Goal: Transaction & Acquisition: Purchase product/service

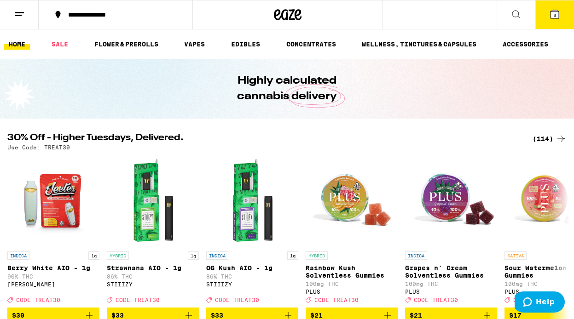
click at [546, 15] on button "3" at bounding box center [554, 14] width 39 height 29
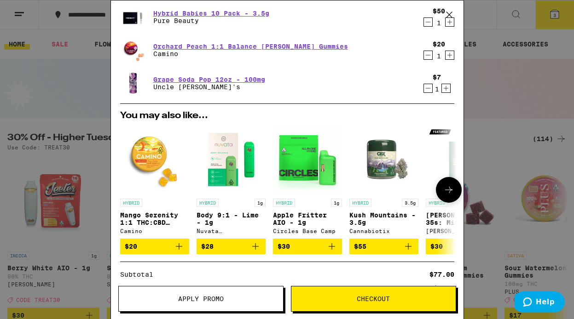
scroll to position [25, 0]
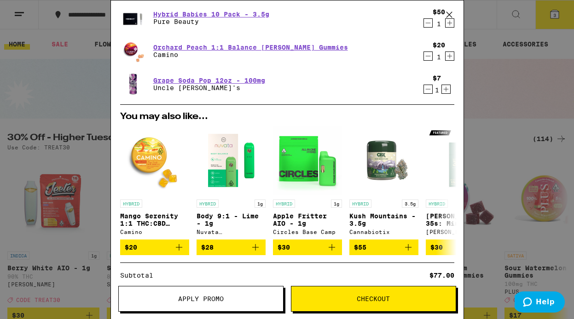
click at [449, 57] on icon "Increment" at bounding box center [449, 56] width 5 height 5
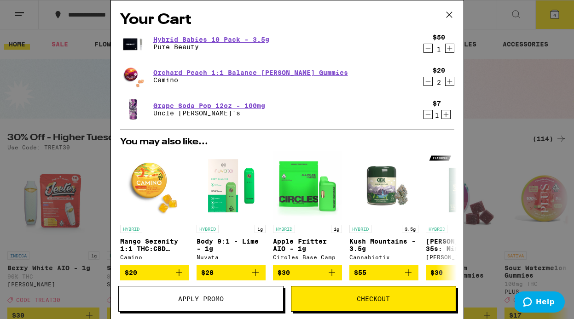
click at [338, 306] on button "Checkout" at bounding box center [373, 299] width 165 height 26
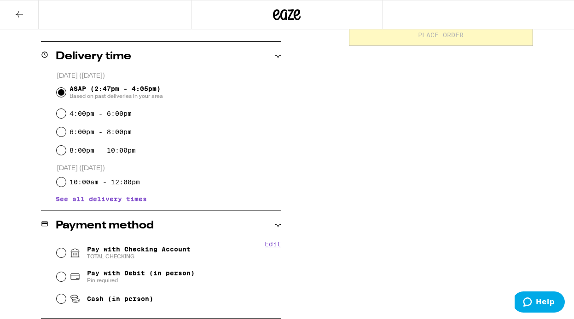
scroll to position [216, 0]
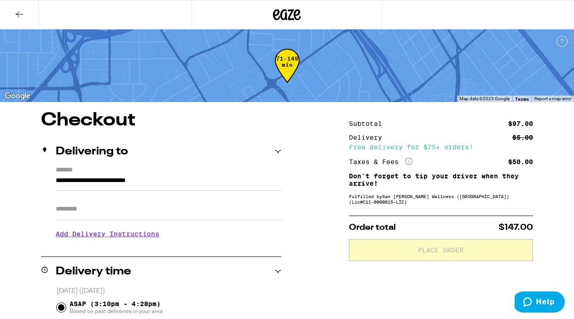
click at [184, 208] on input "Apt/Suite" at bounding box center [168, 209] width 225 height 22
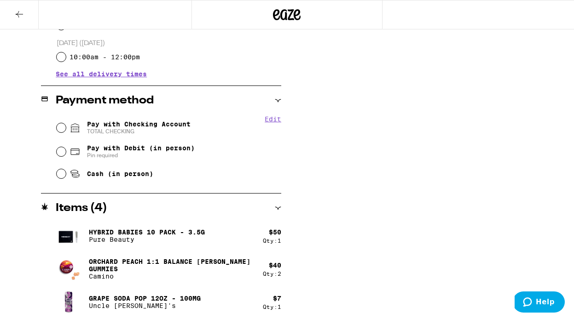
scroll to position [344, 0]
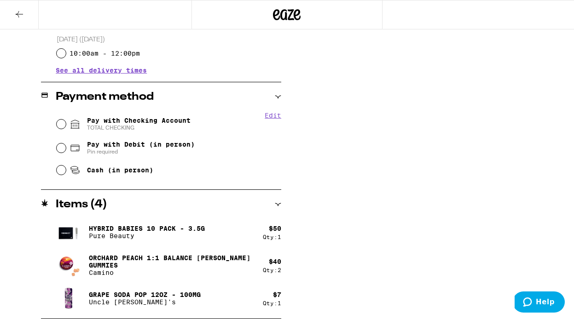
click at [130, 116] on div "Pay with Checking Account TOTAL CHECKING" at bounding box center [169, 124] width 225 height 24
click at [132, 122] on span "Pay with Checking Account TOTAL CHECKING" at bounding box center [138, 124] width 103 height 15
click at [66, 122] on input "Pay with Checking Account TOTAL CHECKING" at bounding box center [61, 124] width 9 height 9
radio input "true"
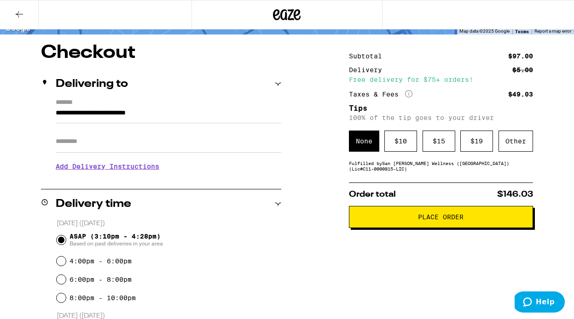
scroll to position [0, 0]
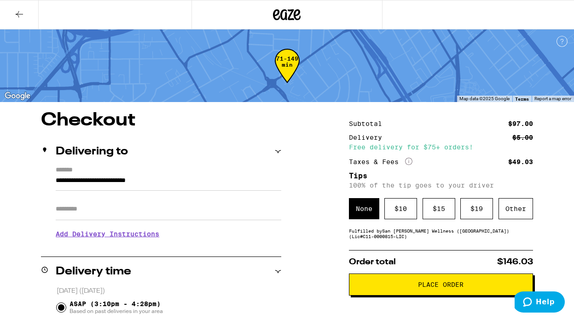
click at [293, 13] on icon at bounding box center [287, 14] width 28 height 17
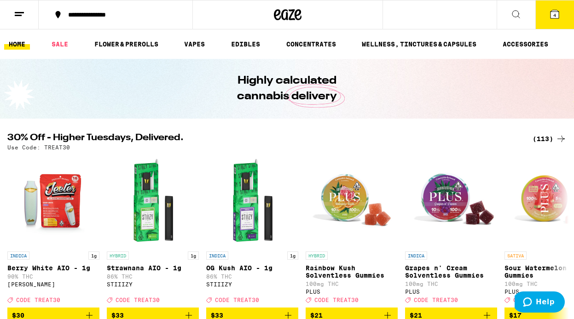
click at [556, 11] on icon at bounding box center [554, 14] width 8 height 8
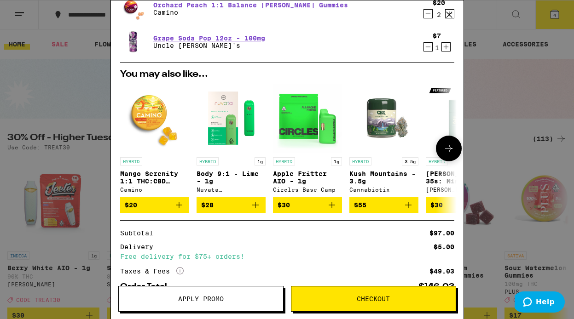
scroll to position [68, 0]
click at [429, 48] on icon "Decrement" at bounding box center [428, 46] width 8 height 11
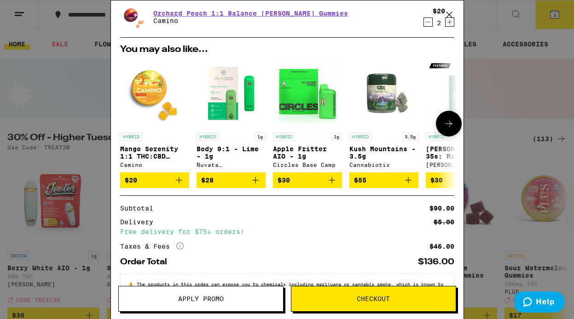
scroll to position [96, 0]
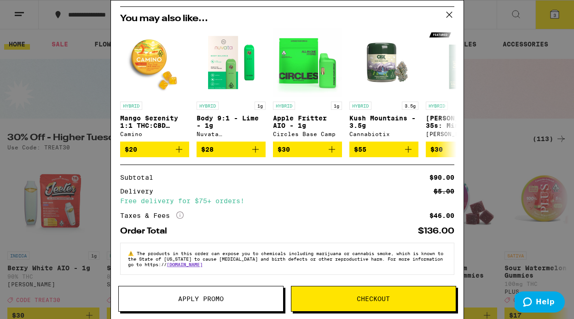
click at [352, 306] on button "Checkout" at bounding box center [373, 299] width 165 height 26
